Goal: Information Seeking & Learning: Learn about a topic

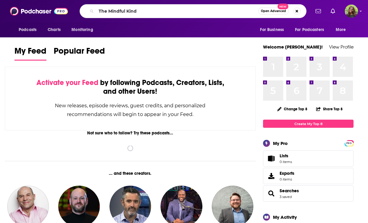
type input "The Mindful Kind"
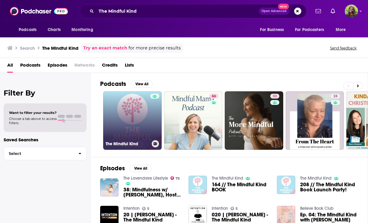
click at [131, 116] on link "The Mindful Kind" at bounding box center [132, 120] width 58 height 58
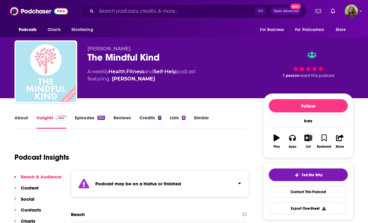
click at [24, 118] on link "About" at bounding box center [21, 122] width 14 height 14
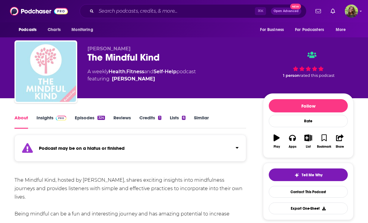
click at [88, 117] on link "Episodes 324" at bounding box center [90, 122] width 30 height 14
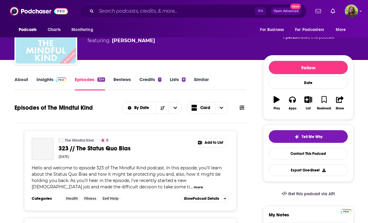
scroll to position [53, 0]
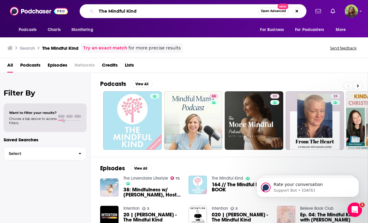
click at [174, 11] on input "The Mindful Kind" at bounding box center [177, 11] width 162 height 10
drag, startPoint x: 174, startPoint y: 11, endPoint x: 79, endPoint y: 10, distance: 95.3
click at [79, 10] on div "The Mindful Kind Open Advanced New" at bounding box center [193, 11] width 234 height 14
type input "mindfulness"
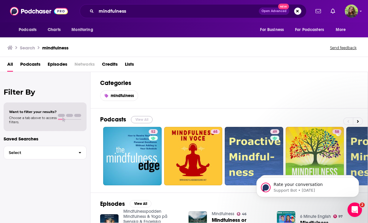
click at [140, 120] on button "View All" at bounding box center [142, 119] width 22 height 7
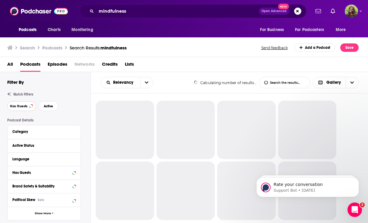
click at [17, 105] on span "Has Guests" at bounding box center [18, 106] width 17 height 3
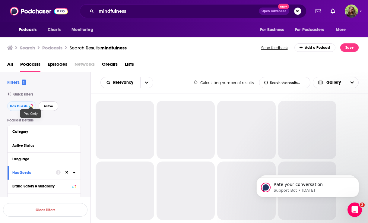
click at [47, 108] on span "Active" at bounding box center [48, 106] width 9 height 3
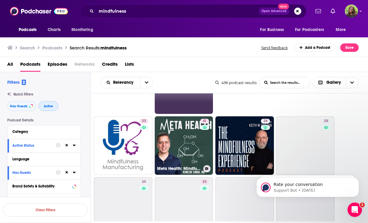
scroll to position [167, 0]
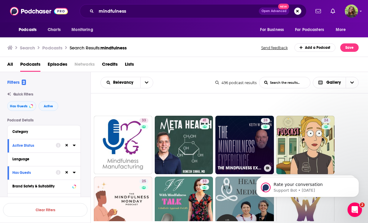
click at [237, 155] on link "28 THE MINDFULNESS EXPERIENCE" at bounding box center [244, 145] width 58 height 58
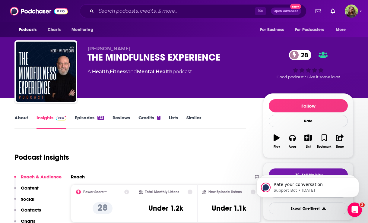
click at [23, 121] on link "About" at bounding box center [21, 122] width 14 height 14
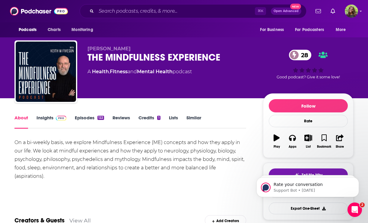
click at [88, 119] on link "Episodes 122" at bounding box center [89, 122] width 29 height 14
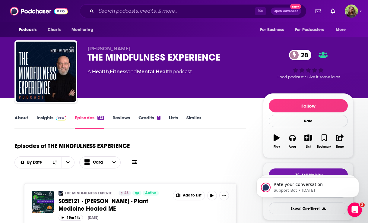
click at [44, 119] on link "Insights" at bounding box center [51, 122] width 30 height 14
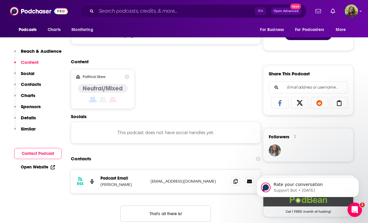
scroll to position [335, 0]
click at [237, 181] on icon at bounding box center [235, 180] width 4 height 5
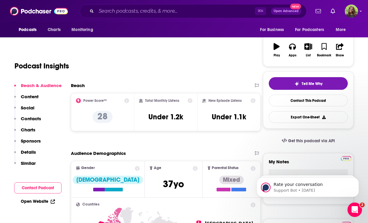
scroll to position [0, 0]
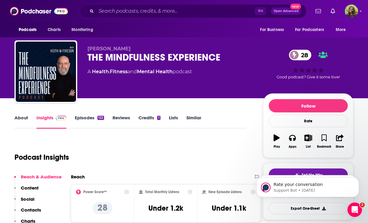
click at [193, 121] on link "Similar" at bounding box center [193, 122] width 15 height 14
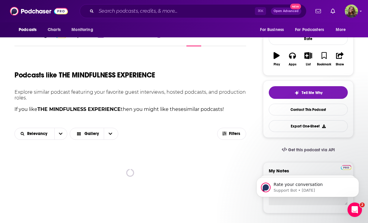
scroll to position [83, 0]
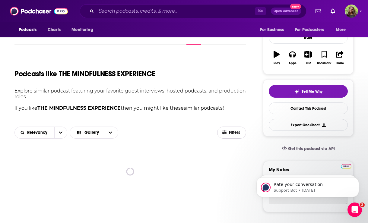
click at [227, 134] on span "Filters" at bounding box center [231, 132] width 28 height 5
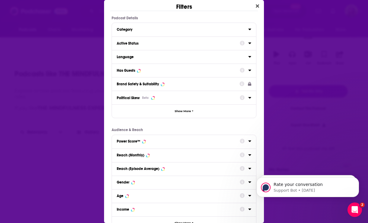
scroll to position [0, 0]
click at [174, 71] on div "Has Guests" at bounding box center [176, 70] width 119 height 4
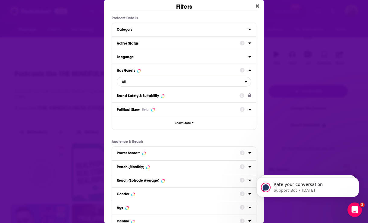
click at [178, 83] on span "All" at bounding box center [180, 82] width 127 height 8
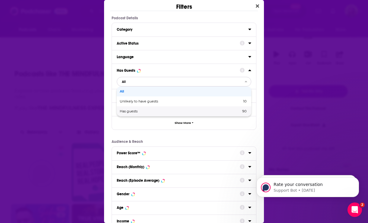
click at [163, 109] on div "Has guests 90" at bounding box center [184, 111] width 134 height 10
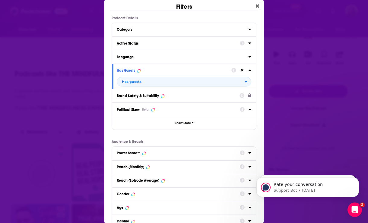
click at [174, 47] on div "Active Status" at bounding box center [184, 43] width 144 height 14
click at [161, 43] on div "Active Status" at bounding box center [176, 43] width 119 height 4
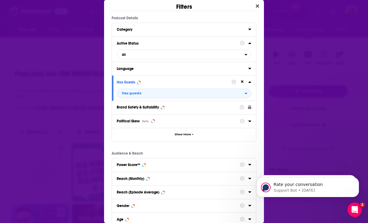
click at [250, 42] on icon "Dialog" at bounding box center [249, 43] width 3 height 5
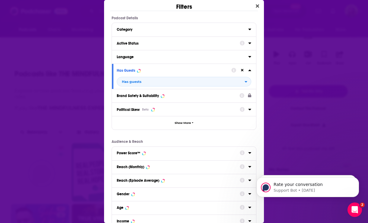
click at [192, 42] on div "Active Status" at bounding box center [176, 43] width 119 height 4
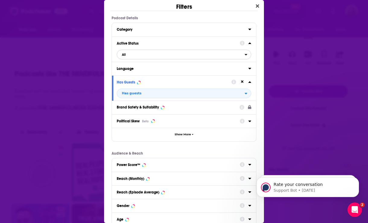
click at [183, 55] on span "All" at bounding box center [180, 55] width 127 height 8
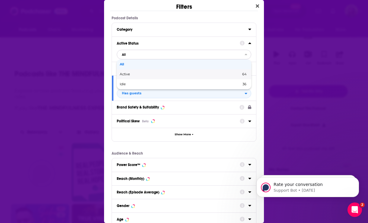
click at [166, 74] on span "Active" at bounding box center [153, 74] width 66 height 3
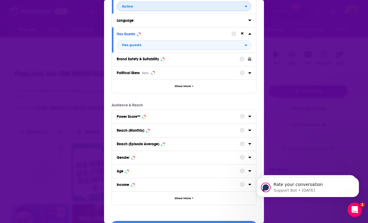
scroll to position [65, 0]
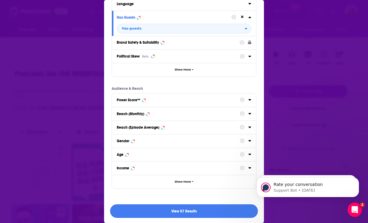
click at [172, 214] on button "View 57 Results" at bounding box center [184, 211] width 148 height 14
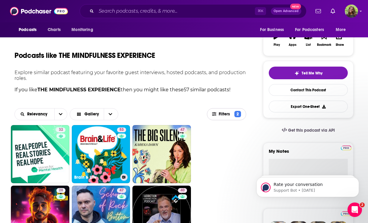
scroll to position [108, 0]
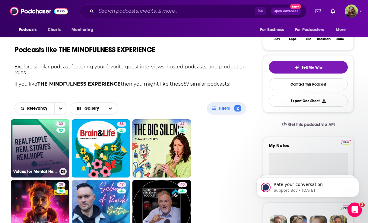
click at [53, 143] on link "32 Voices for Mental Health" at bounding box center [40, 148] width 58 height 58
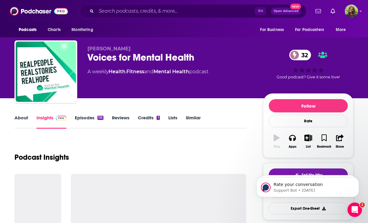
click at [20, 116] on link "About" at bounding box center [21, 122] width 14 height 14
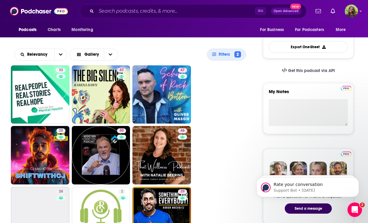
scroll to position [162, 0]
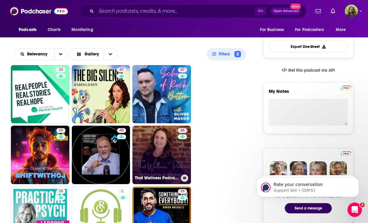
click at [153, 158] on link "46 That Wellness Podcast with [PERSON_NAME]: Internal Family Systems (IFS) with…" at bounding box center [161, 155] width 58 height 58
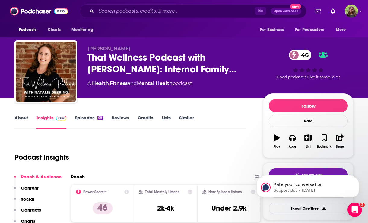
click at [20, 120] on link "About" at bounding box center [21, 122] width 14 height 14
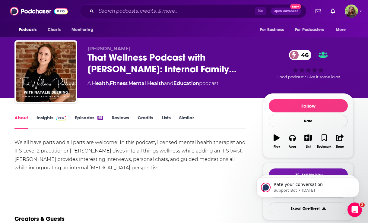
click at [84, 118] on link "Episodes 98" at bounding box center [89, 122] width 28 height 14
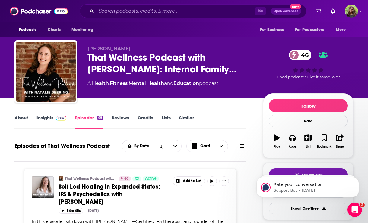
click at [43, 116] on link "Insights" at bounding box center [51, 122] width 30 height 14
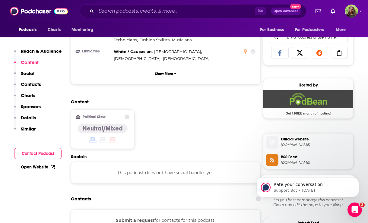
scroll to position [420, 0]
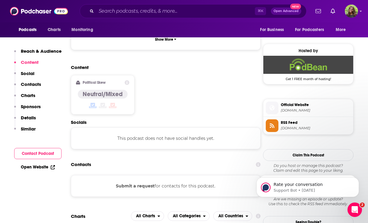
click at [142, 183] on button "Submit a request" at bounding box center [135, 186] width 39 height 7
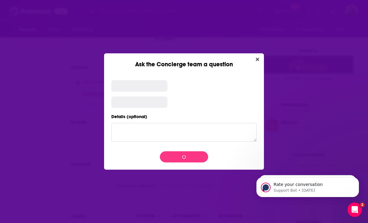
scroll to position [0, 0]
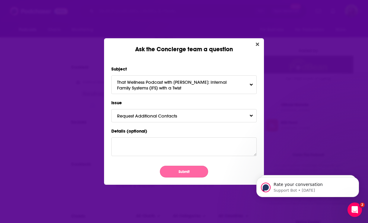
click at [190, 168] on button "Submit" at bounding box center [184, 172] width 48 height 12
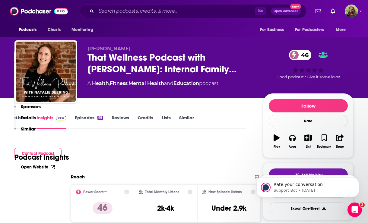
scroll to position [420, 0]
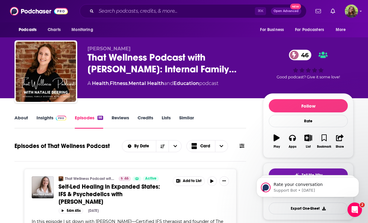
click at [184, 118] on link "Similar" at bounding box center [186, 122] width 15 height 14
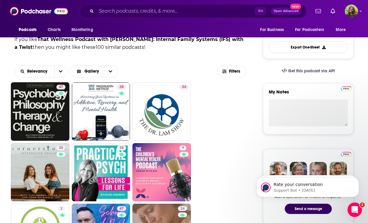
scroll to position [162, 0]
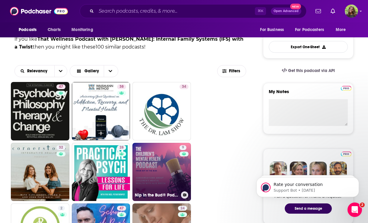
click at [152, 156] on link "9 Nip in the Bud® Podcast - The children's mental health charity" at bounding box center [161, 172] width 58 height 58
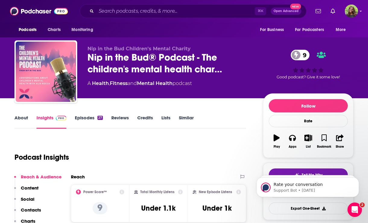
click at [24, 122] on link "About" at bounding box center [21, 122] width 14 height 14
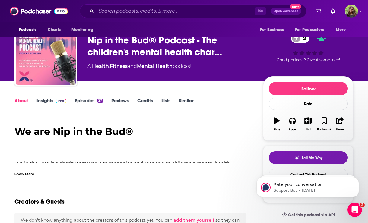
scroll to position [19, 0]
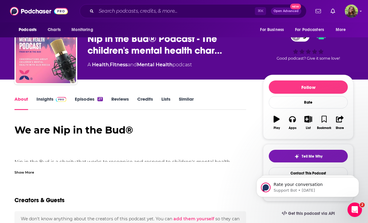
click at [48, 97] on link "Insights" at bounding box center [51, 103] width 30 height 14
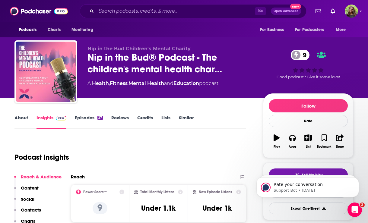
click at [22, 116] on link "About" at bounding box center [21, 122] width 14 height 14
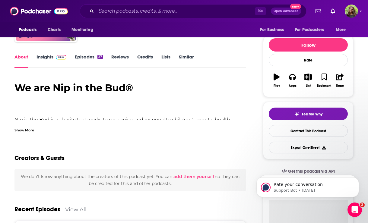
scroll to position [70, 0]
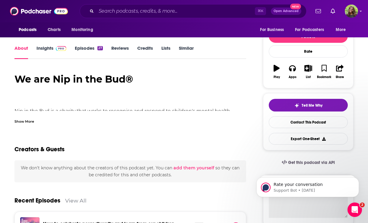
click at [25, 122] on div "Show More" at bounding box center [24, 121] width 20 height 6
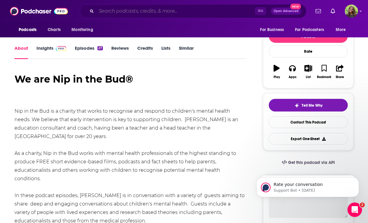
click at [166, 11] on input "Search podcasts, credits, & more..." at bounding box center [175, 11] width 159 height 10
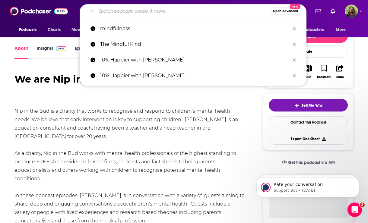
paste input "On Purpose with [PERSON_NAME]"
type input "On Purpose with [PERSON_NAME]"
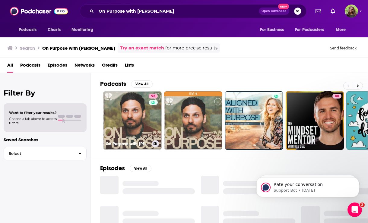
click at [127, 115] on link "93 On Purpose with [PERSON_NAME]" at bounding box center [132, 120] width 58 height 58
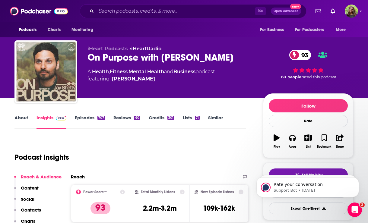
click at [21, 120] on link "About" at bounding box center [21, 122] width 14 height 14
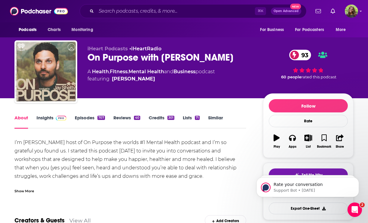
click at [44, 118] on link "Insights" at bounding box center [51, 122] width 30 height 14
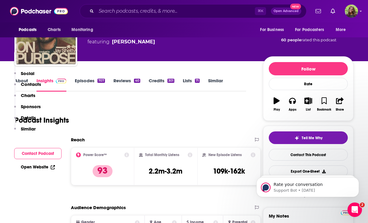
scroll to position [43, 0]
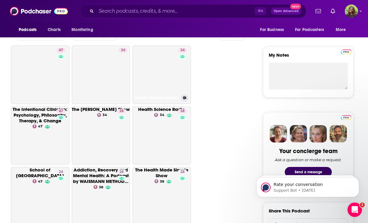
scroll to position [144, 0]
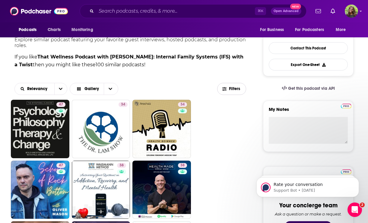
click at [226, 90] on icon "button" at bounding box center [224, 89] width 4 height 4
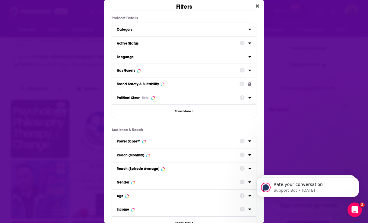
scroll to position [0, 0]
click at [175, 42] on div "Active Status" at bounding box center [176, 43] width 119 height 4
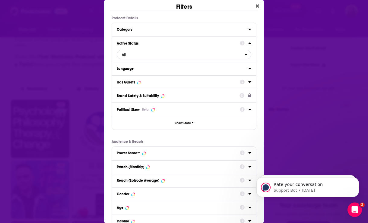
click at [171, 56] on span "All" at bounding box center [180, 55] width 127 height 8
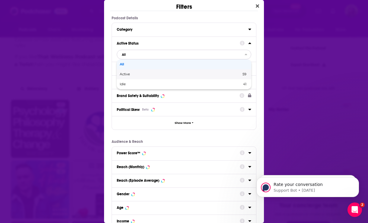
click at [166, 74] on span "Active" at bounding box center [153, 74] width 66 height 3
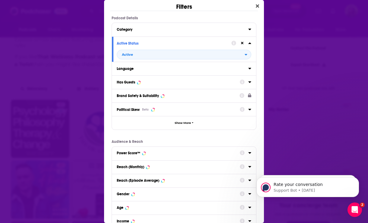
click at [163, 76] on div "Has Guests" at bounding box center [184, 82] width 144 height 14
click at [161, 84] on button "Has Guests" at bounding box center [178, 82] width 123 height 8
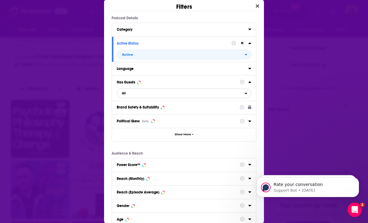
click at [156, 96] on span "All" at bounding box center [180, 94] width 127 height 8
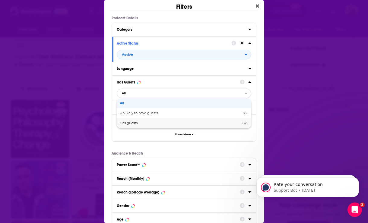
click at [158, 121] on div "Has guests 82" at bounding box center [184, 123] width 134 height 10
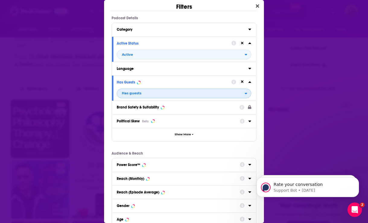
scroll to position [65, 0]
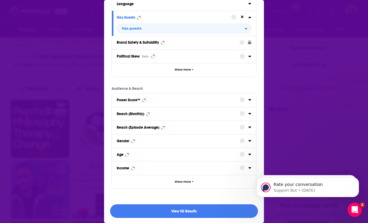
click at [157, 212] on button "View 50 Results" at bounding box center [184, 211] width 148 height 14
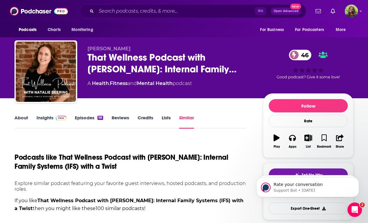
scroll to position [144, 0]
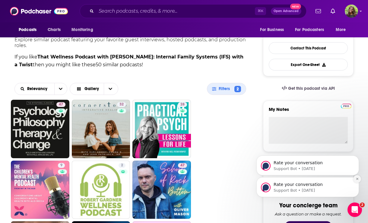
click at [357, 181] on button "Dismiss notification" at bounding box center [357, 179] width 8 height 8
click at [357, 181] on icon "Dismiss notification" at bounding box center [356, 178] width 3 height 3
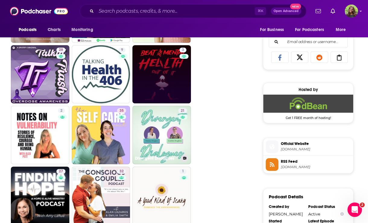
scroll to position [388, 0]
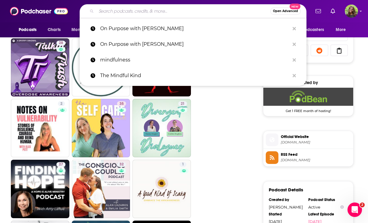
click at [174, 9] on input "Search podcasts, credits, & more..." at bounding box center [183, 11] width 174 height 10
paste input "Unlocking Us with [PERSON_NAME]:"
type input "Unlocking Us with [PERSON_NAME]:"
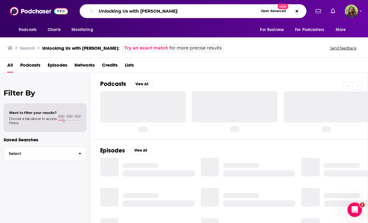
click at [183, 9] on input "Unlocking Us with [PERSON_NAME]:" at bounding box center [177, 11] width 162 height 10
type input "Unlocking Us with [PERSON_NAME]"
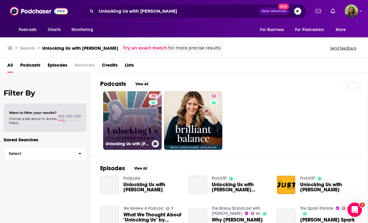
click at [129, 109] on link "73 Unlocking Us with [PERSON_NAME]" at bounding box center [132, 120] width 58 height 58
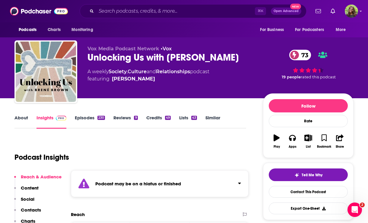
click at [80, 120] on link "Episodes 230" at bounding box center [90, 122] width 30 height 14
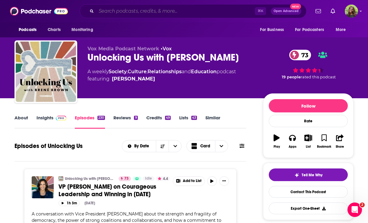
click at [151, 9] on input "Search podcasts, credits, & more..." at bounding box center [175, 11] width 159 height 10
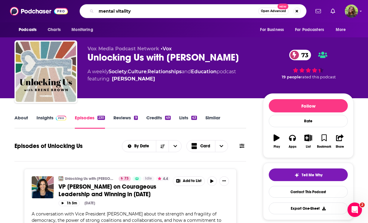
type input "mental vitality"
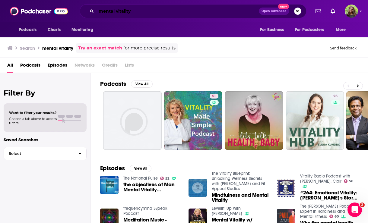
click at [163, 13] on input "mental vitality" at bounding box center [177, 11] width 162 height 10
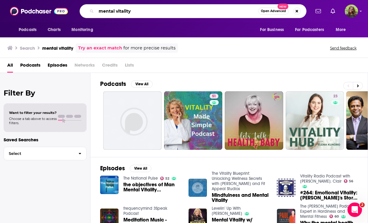
drag, startPoint x: 163, startPoint y: 13, endPoint x: 68, endPoint y: 12, distance: 95.5
click at [68, 12] on div "Podcasts Charts Monitoring mental vitality Open Advanced New For Business For P…" at bounding box center [184, 11] width 368 height 22
type input "mental mindfulness"
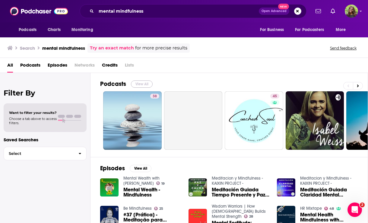
click at [143, 85] on button "View All" at bounding box center [142, 83] width 22 height 7
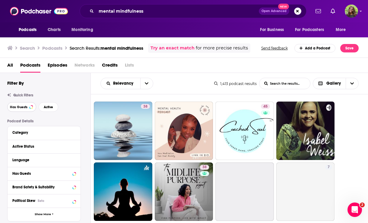
click at [22, 108] on span "Has Guests" at bounding box center [18, 106] width 17 height 3
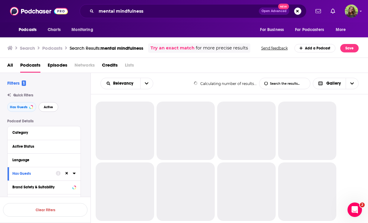
click at [51, 108] on span "Active" at bounding box center [48, 106] width 9 height 3
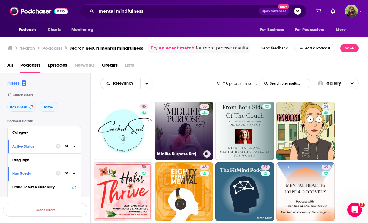
click at [169, 124] on link "38 Midlife Purpose Project: Conversations for midlife women on mindfulness, men…" at bounding box center [184, 131] width 58 height 58
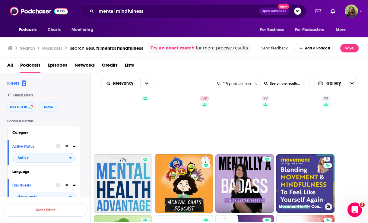
scroll to position [124, 0]
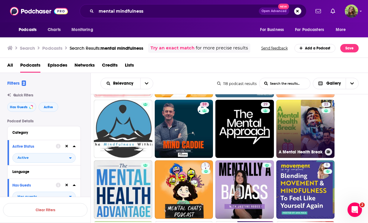
click at [301, 137] on link "23 A Mental Health Break" at bounding box center [305, 129] width 58 height 58
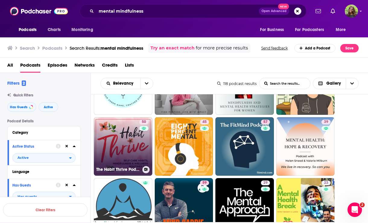
scroll to position [47, 0]
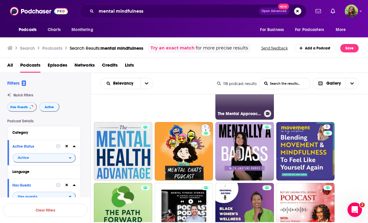
scroll to position [163, 0]
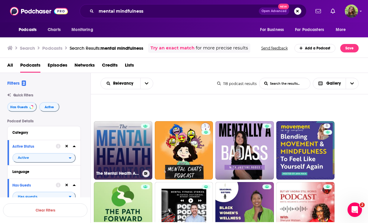
click at [129, 147] on link "The Mental Health Advantage" at bounding box center [123, 150] width 58 height 58
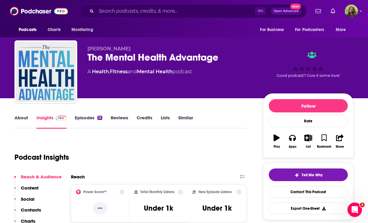
click at [17, 114] on div "About Insights Episodes 12 Reviews Credits Lists Similar" at bounding box center [129, 121] width 231 height 15
click at [18, 117] on link "About" at bounding box center [21, 122] width 14 height 14
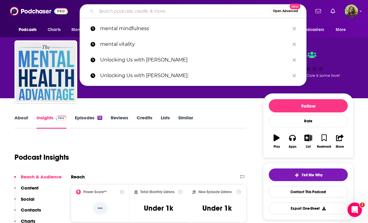
click at [164, 13] on input "Search podcasts, credits, & more..." at bounding box center [183, 11] width 174 height 10
paste input "The Daily Meditation Podcast:"
type input "The Daily Meditation Podcast:"
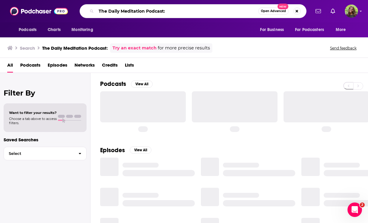
click at [181, 13] on input "The Daily Meditation Podcast:" at bounding box center [177, 11] width 162 height 10
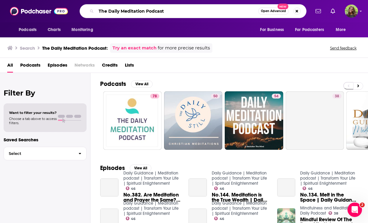
type input "The Daily Meditation Podcast"
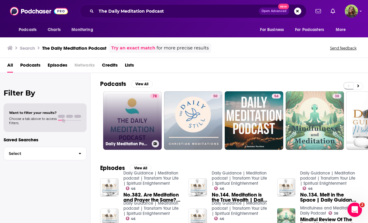
click at [137, 113] on link "78 Daily Meditation Podcast" at bounding box center [132, 120] width 58 height 58
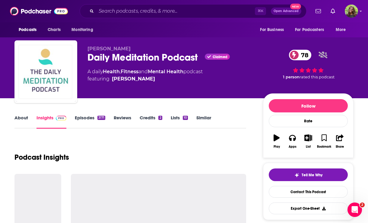
click at [20, 119] on link "About" at bounding box center [21, 122] width 14 height 14
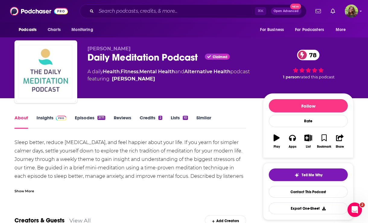
click at [84, 123] on link "Episodes 3171" at bounding box center [90, 122] width 30 height 14
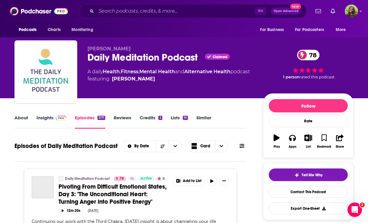
scroll to position [17, 0]
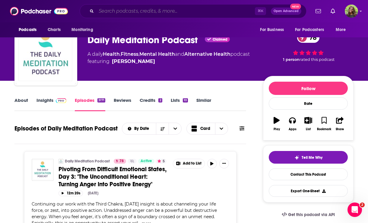
click at [138, 10] on input "Search podcasts, credits, & more..." at bounding box center [175, 11] width 159 height 10
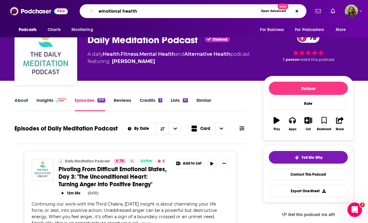
type input "emotional health"
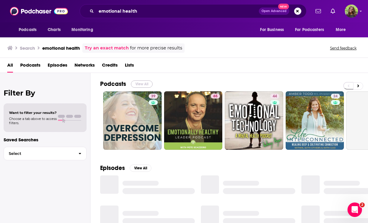
click at [141, 84] on button "View All" at bounding box center [142, 83] width 22 height 7
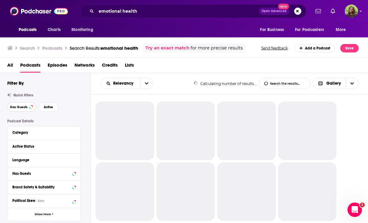
click at [27, 109] on button "Has Guests" at bounding box center [21, 107] width 29 height 10
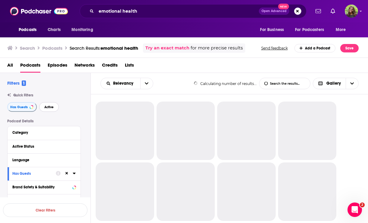
click at [53, 109] on button "Active" at bounding box center [49, 107] width 20 height 10
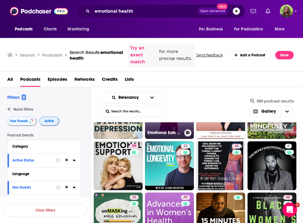
scroll to position [42, 0]
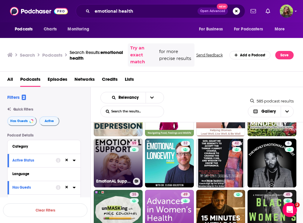
click at [128, 156] on link "59 EmotionAL Support with Alessandra Torresani" at bounding box center [118, 163] width 49 height 49
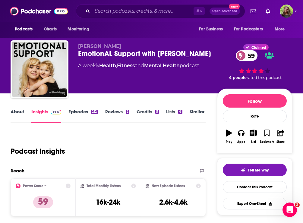
click at [20, 110] on link "About" at bounding box center [18, 116] width 14 height 14
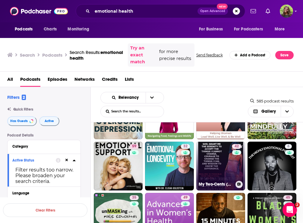
scroll to position [42, 0]
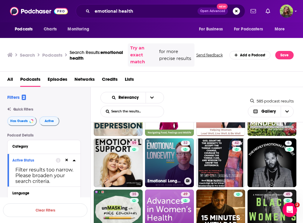
click at [168, 158] on link "32 Emotional Longevity" at bounding box center [169, 162] width 49 height 49
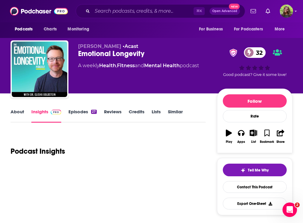
click at [16, 112] on link "About" at bounding box center [18, 116] width 14 height 14
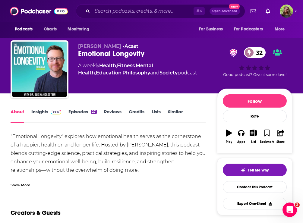
click at [38, 114] on link "Insights" at bounding box center [46, 116] width 30 height 14
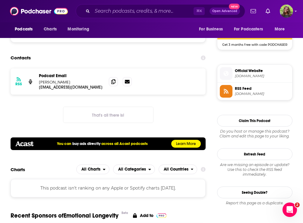
scroll to position [452, 0]
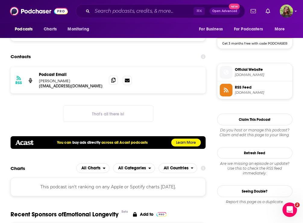
click at [112, 80] on icon at bounding box center [113, 80] width 4 height 5
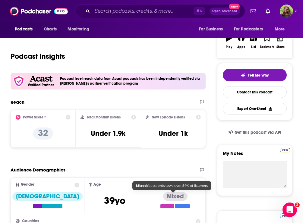
scroll to position [0, 0]
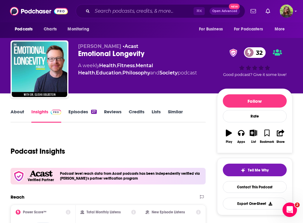
click at [173, 115] on link "Similar" at bounding box center [175, 116] width 15 height 14
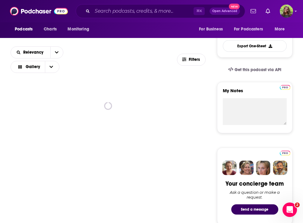
scroll to position [172, 0]
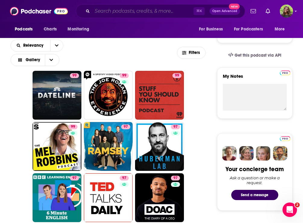
click at [97, 10] on input "Search podcasts, credits, & more..." at bounding box center [142, 11] width 101 height 10
paste input "The Mindful Mama Podcast:"
type input "The Mindful Mama Podcast:"
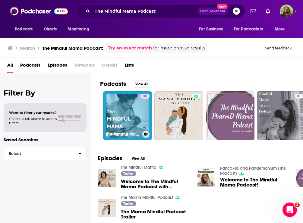
click at [133, 108] on link "38 The Mindful Mama Birth Podcast" at bounding box center [127, 115] width 49 height 49
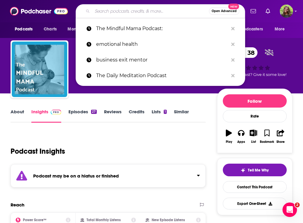
click at [150, 9] on input "Search podcasts, credits, & more..." at bounding box center [150, 11] width 117 height 10
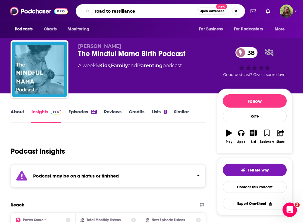
type input "road to ressiliance"
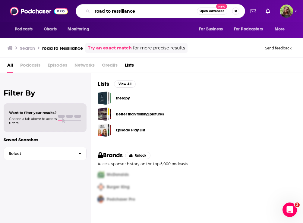
drag, startPoint x: 148, startPoint y: 14, endPoint x: 75, endPoint y: 14, distance: 73.2
click at [75, 14] on div "Podcasts Charts Monitoring road to ressiliance Open Advanced New For Business F…" at bounding box center [158, 11] width 174 height 14
drag, startPoint x: 149, startPoint y: 14, endPoint x: 69, endPoint y: 12, distance: 79.9
click at [69, 12] on div "Podcasts Charts Monitoring road to ressiliance Open Advanced New For Business F…" at bounding box center [151, 11] width 303 height 22
paste input "11. Road to Resilience"
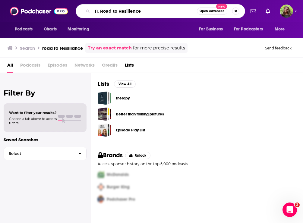
drag, startPoint x: 100, startPoint y: 11, endPoint x: 86, endPoint y: 11, distance: 14.2
click at [86, 11] on div "11. Road to Resilience Open Advanced New" at bounding box center [160, 11] width 169 height 14
type input "Road to Resilience"
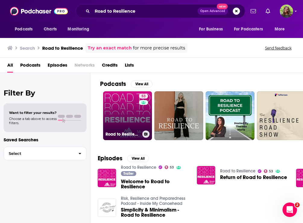
click at [131, 115] on link "53 Road to Resilience" at bounding box center [127, 115] width 49 height 49
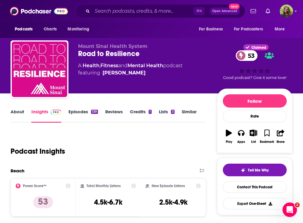
click at [21, 116] on link "About" at bounding box center [18, 116] width 14 height 14
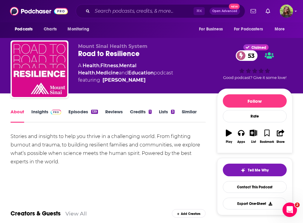
click at [40, 113] on link "Insights" at bounding box center [46, 116] width 30 height 14
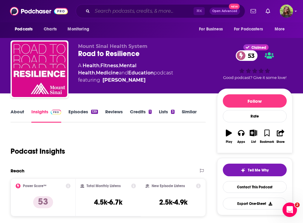
click at [134, 13] on input "Search podcasts, credits, & more..." at bounding box center [142, 11] width 101 height 10
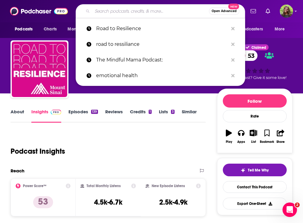
paste input "The Resilience Podcast"
type input "The Resilience Podcast"
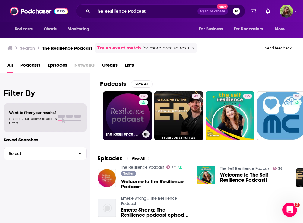
click at [142, 119] on div "37" at bounding box center [144, 112] width 11 height 37
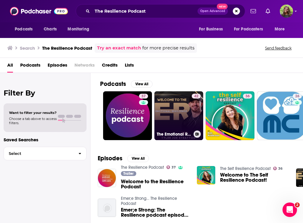
click at [177, 107] on link "42 The Emotional Resilience Podcast" at bounding box center [178, 115] width 49 height 49
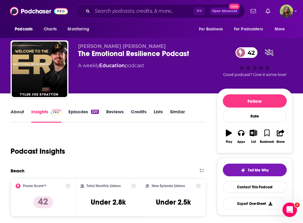
click at [18, 114] on link "About" at bounding box center [18, 116] width 14 height 14
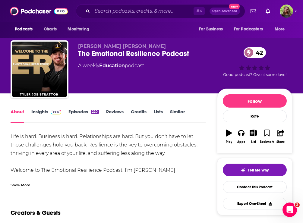
click at [17, 182] on div "Show More" at bounding box center [21, 185] width 20 height 6
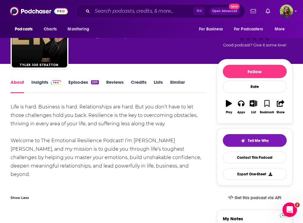
scroll to position [31, 0]
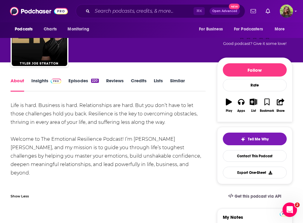
click at [80, 79] on link "Episodes 220" at bounding box center [83, 85] width 30 height 14
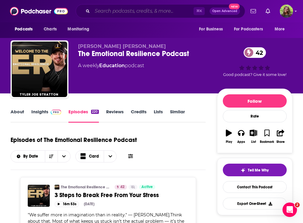
click at [107, 13] on input "Search podcasts, credits, & more..." at bounding box center [142, 11] width 101 height 10
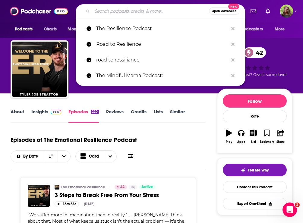
paste input "Building Resilience"
type input "Building Resilience"
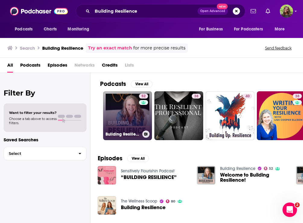
click at [132, 110] on link "52 Building Resilience" at bounding box center [127, 115] width 49 height 49
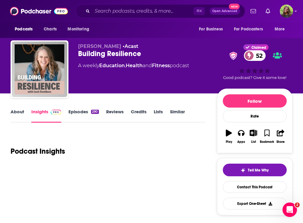
click at [18, 108] on div "About Insights Episodes 290 Reviews Credits Lists Similar" at bounding box center [108, 115] width 195 height 15
click at [17, 111] on link "About" at bounding box center [18, 116] width 14 height 14
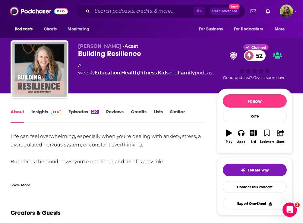
click at [78, 114] on link "Episodes 290" at bounding box center [83, 116] width 30 height 14
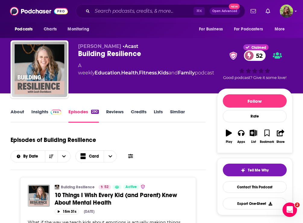
click at [35, 114] on link "Insights" at bounding box center [46, 116] width 30 height 14
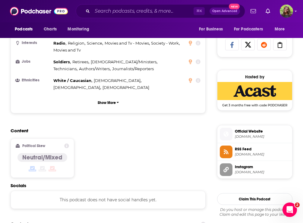
scroll to position [429, 0]
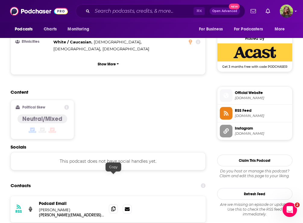
click at [113, 206] on icon at bounding box center [113, 208] width 4 height 5
click at [113, 9] on input "Search podcasts, credits, & more..." at bounding box center [142, 11] width 101 height 10
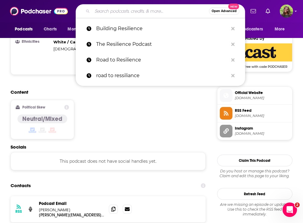
paste input "he Resilient Mind:"
type input "he Resilient Mind:"
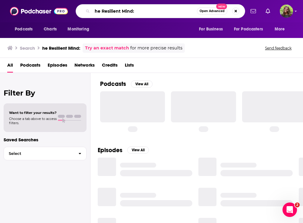
click at [94, 12] on input "he Resilient Mind:" at bounding box center [144, 11] width 105 height 10
type input "the Resilient Mind:"
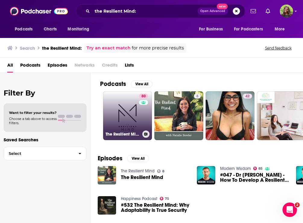
click at [132, 116] on link "80 The Resilient Mind" at bounding box center [127, 115] width 49 height 49
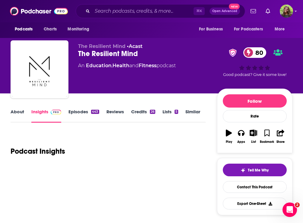
click at [17, 116] on link "About" at bounding box center [18, 116] width 14 height 14
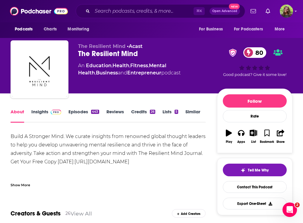
click at [79, 114] on link "Episodes 443" at bounding box center [83, 116] width 30 height 14
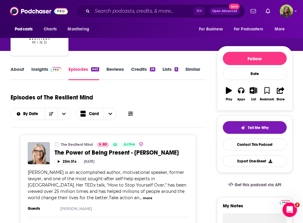
scroll to position [42, 0]
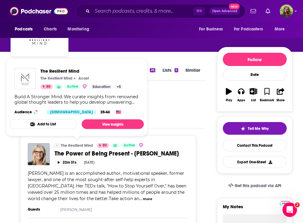
click at [89, 49] on div "The Resilient Mind • Acast The Resilient Mind 80 An Education , Health , Fitnes…" at bounding box center [147, 26] width 139 height 48
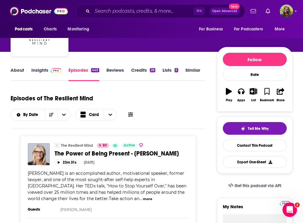
click at [43, 72] on link "Insights" at bounding box center [46, 74] width 30 height 14
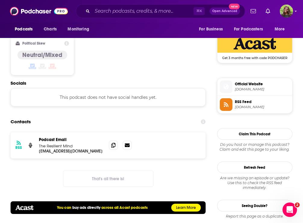
scroll to position [476, 0]
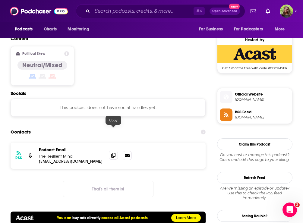
click at [114, 153] on icon at bounding box center [113, 155] width 4 height 5
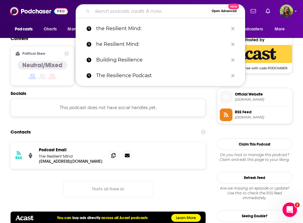
click at [149, 10] on input "Search podcasts, credits, & more..." at bounding box center [150, 11] width 117 height 10
paste input "The Imperfects"
type input "The Imperfects"
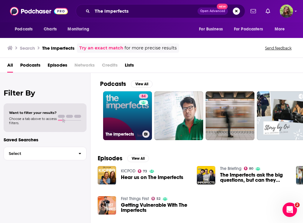
click at [123, 113] on link "84 The Imperfects" at bounding box center [127, 115] width 49 height 49
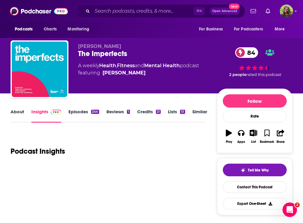
click at [19, 113] on link "About" at bounding box center [18, 116] width 14 height 14
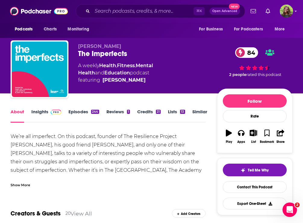
click at [74, 110] on link "Episodes 244" at bounding box center [83, 116] width 30 height 14
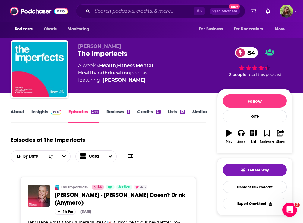
click at [39, 113] on link "Insights" at bounding box center [46, 116] width 30 height 14
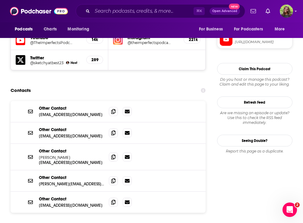
scroll to position [535, 0]
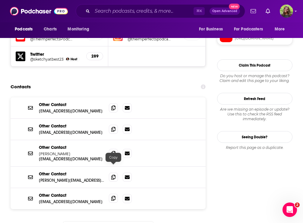
click at [111, 196] on icon at bounding box center [113, 198] width 4 height 5
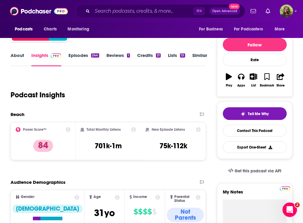
scroll to position [0, 0]
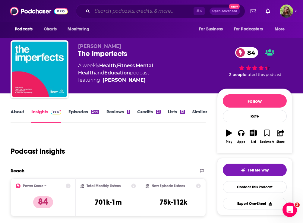
click at [132, 15] on input "Search podcasts, credits, & more..." at bounding box center [142, 11] width 101 height 10
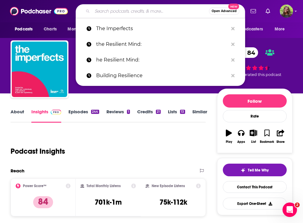
paste input "Good Inside with Dr. Becky"
type input "Good Inside with Dr. Becky"
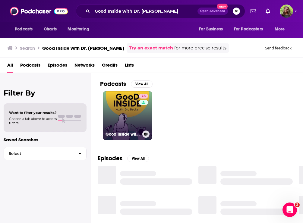
click at [124, 120] on link "78 Good Inside with Dr. Becky" at bounding box center [127, 115] width 49 height 49
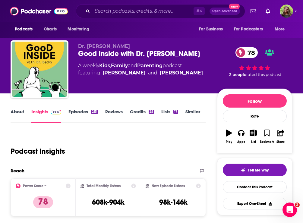
click at [16, 112] on link "About" at bounding box center [18, 116] width 14 height 14
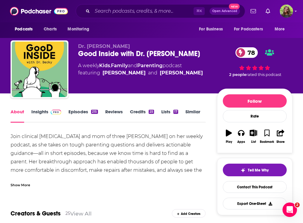
click at [81, 109] on link "Episodes 215" at bounding box center [82, 116] width 29 height 14
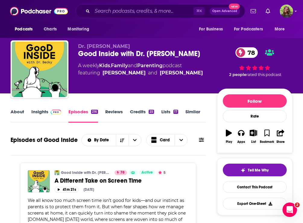
click at [41, 115] on link "Insights" at bounding box center [46, 116] width 30 height 14
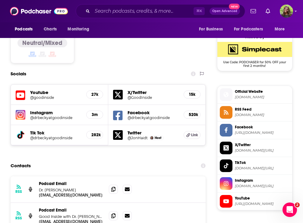
scroll to position [505, 0]
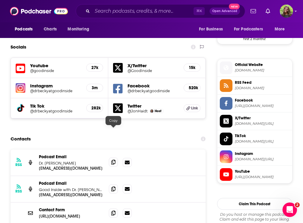
click at [113, 160] on icon at bounding box center [113, 162] width 4 height 5
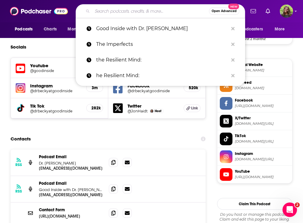
click at [152, 7] on input "Search podcasts, credits, & more..." at bounding box center [150, 11] width 117 height 10
paste input "The Calm Parenting Podcast"
type input "The Calm Parenting Podcast"
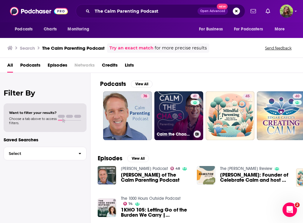
click at [179, 114] on link "41 Calm the Chaos Parenting" at bounding box center [178, 115] width 49 height 49
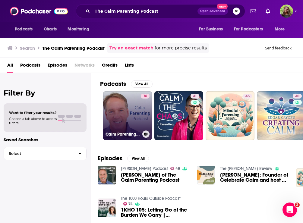
click at [127, 114] on link "76 Calm Parenting Podcast" at bounding box center [127, 115] width 49 height 49
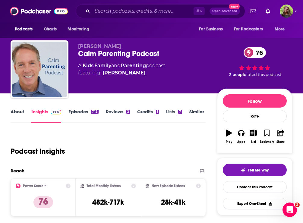
click at [24, 110] on link "About" at bounding box center [18, 116] width 14 height 14
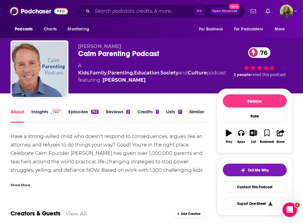
click at [138, 15] on input "Search podcasts, credits, & more..." at bounding box center [142, 11] width 101 height 10
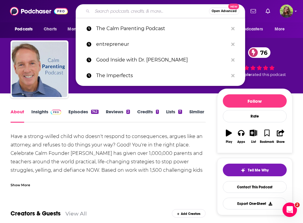
paste input "Raising Good Humans"
type input "Raising Good Humans"
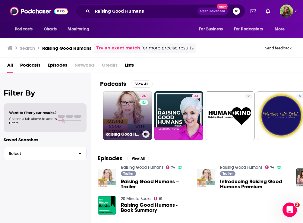
click at [126, 109] on link "74 Raising Good Humans" at bounding box center [127, 115] width 49 height 49
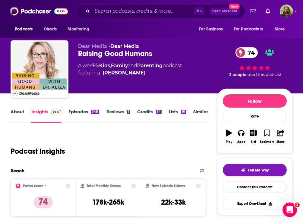
click at [19, 113] on link "About" at bounding box center [18, 116] width 14 height 14
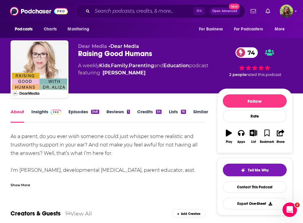
click at [82, 112] on link "Episodes 348" at bounding box center [83, 116] width 30 height 14
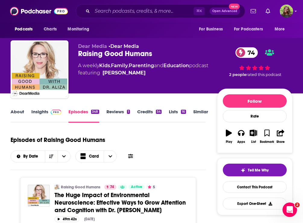
click at [37, 115] on link "Insights" at bounding box center [46, 116] width 30 height 14
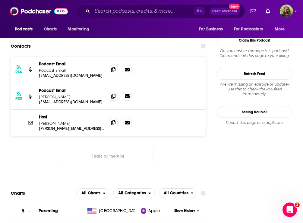
scroll to position [553, 0]
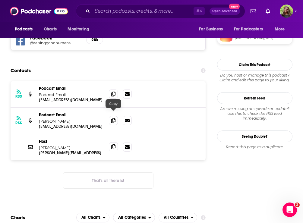
click at [111, 142] on span at bounding box center [113, 146] width 9 height 9
drag, startPoint x: 39, startPoint y: 115, endPoint x: 83, endPoint y: 115, distance: 44.3
click at [83, 134] on div "Host Dr. Aliza W. Pressman aliza.pressman@gmail.com aliza.pressman@gmail.com" at bounding box center [108, 147] width 195 height 26
copy p "Dr. Aliza W. Pressman"
click at [149, 8] on input "Search podcasts, credits, & more..." at bounding box center [142, 11] width 101 height 10
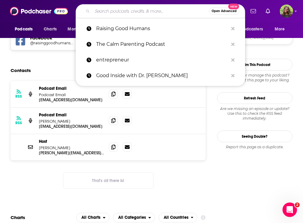
paste input "The 1000 Hours Outside Podcast"
type input "The 1000 Hours Outside Podcast"
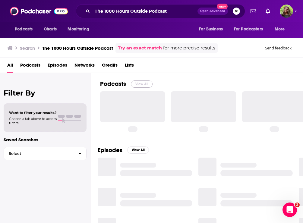
click at [139, 82] on button "View All" at bounding box center [142, 83] width 22 height 7
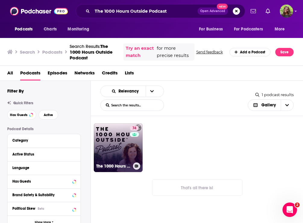
click at [116, 150] on link "74 The 1000 Hours Outside Podcast" at bounding box center [118, 147] width 49 height 49
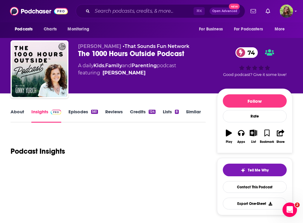
click at [16, 112] on link "About" at bounding box center [18, 116] width 14 height 14
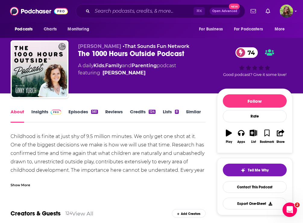
click at [26, 187] on div "Show More" at bounding box center [21, 185] width 20 height 6
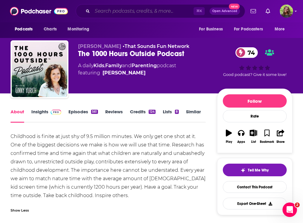
click at [126, 15] on input "Search podcasts, credits, & more..." at bounding box center [142, 11] width 101 height 10
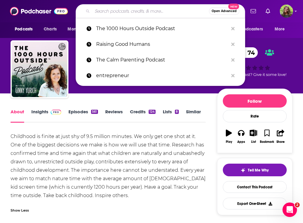
paste input "Zen Parenting Radio"
type input "Zen Parenting Radio"
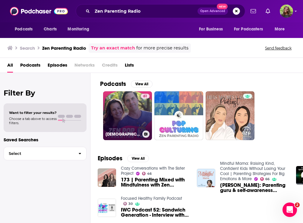
click at [132, 121] on link "61 Zen Pop Parenting" at bounding box center [127, 115] width 49 height 49
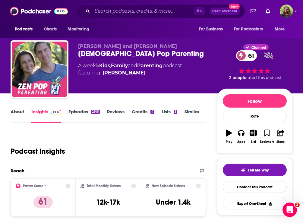
click at [16, 116] on link "About" at bounding box center [18, 116] width 14 height 14
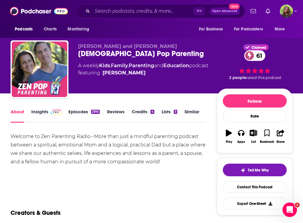
click at [79, 112] on link "Episodes 2916" at bounding box center [83, 116] width 31 height 14
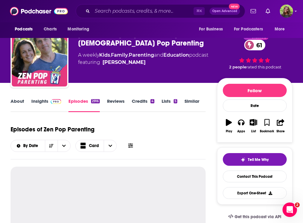
scroll to position [10, 0]
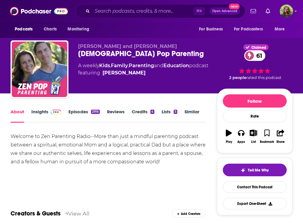
click at [72, 114] on link "Episodes 2916" at bounding box center [83, 116] width 31 height 14
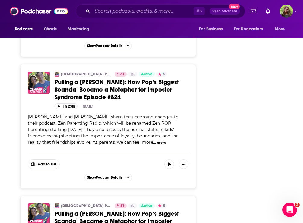
scroll to position [1153, 0]
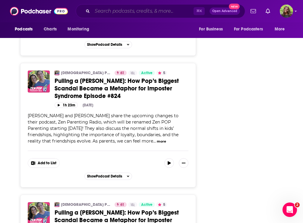
click at [149, 8] on input "Search podcasts, credits, & more..." at bounding box center [142, 11] width 101 height 10
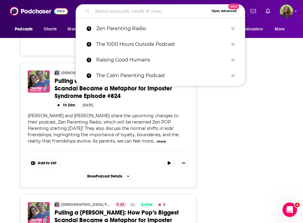
paste input "The Better Behavior Show with Dr. Nicole Beurkens"
type input "The Better Behavior Show with Dr. Nicole Beurkens"
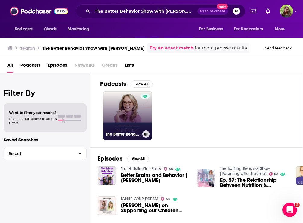
click at [119, 116] on link "The Better Behavior Show with Dr. Nicole Beurkens" at bounding box center [127, 115] width 49 height 49
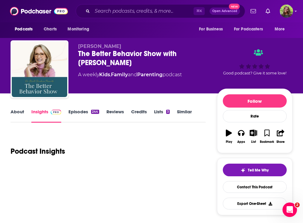
click at [22, 114] on link "About" at bounding box center [18, 116] width 14 height 14
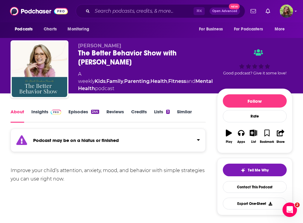
click at [79, 112] on link "Episodes 244" at bounding box center [83, 116] width 30 height 14
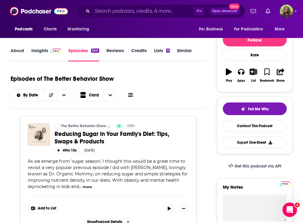
scroll to position [64, 0]
